Goal: Task Accomplishment & Management: Use online tool/utility

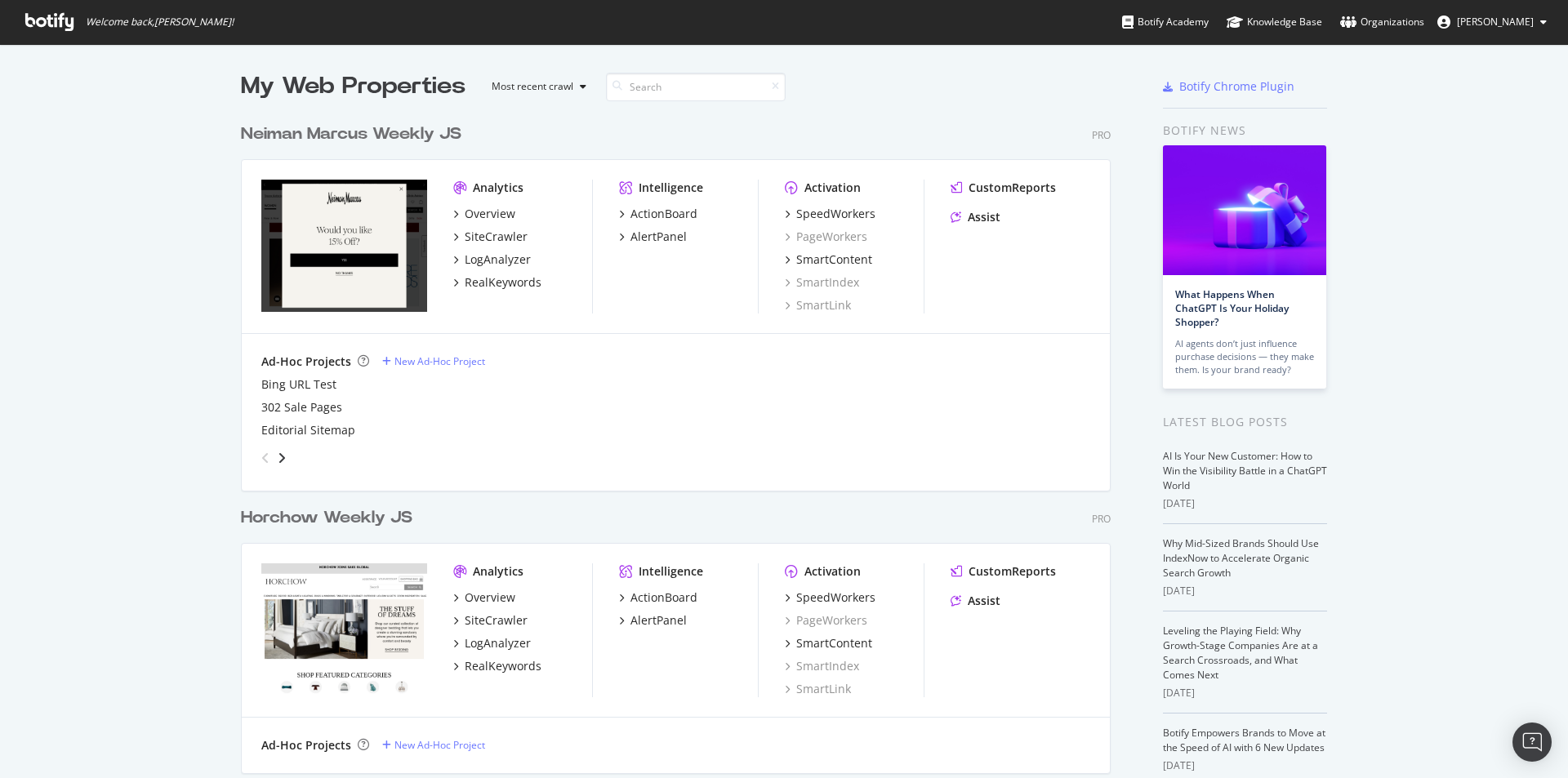
scroll to position [765, 1543]
click at [500, 237] on div "SiteCrawler" at bounding box center [496, 236] width 63 height 16
